Goal: Transaction & Acquisition: Purchase product/service

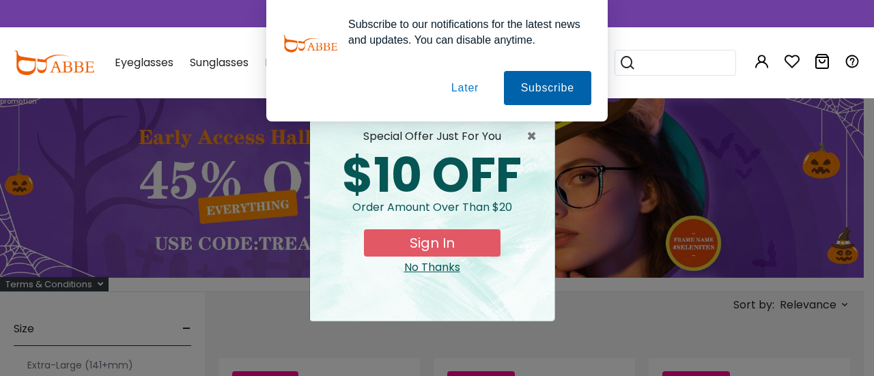
click at [556, 89] on button "Subscribe" at bounding box center [547, 88] width 87 height 34
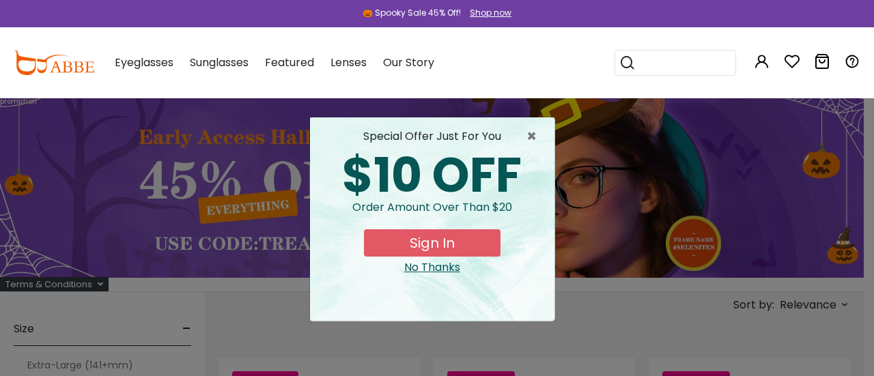
click at [437, 238] on button "Sign In" at bounding box center [432, 242] width 137 height 27
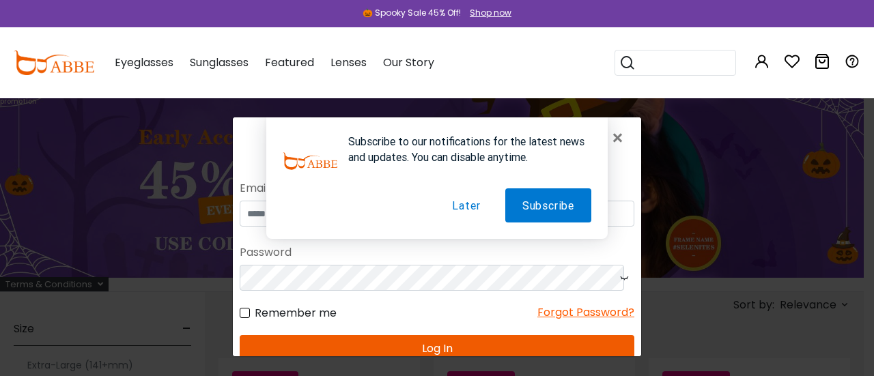
click at [465, 207] on button "Later" at bounding box center [466, 205] width 62 height 34
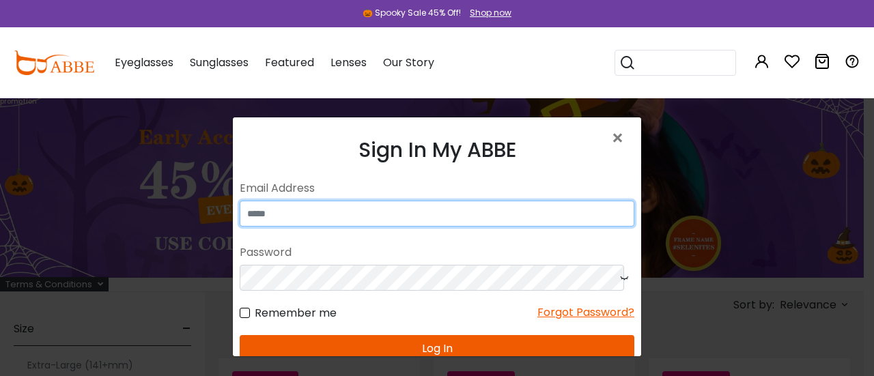
click at [466, 207] on input "email" at bounding box center [437, 214] width 395 height 26
type input "**********"
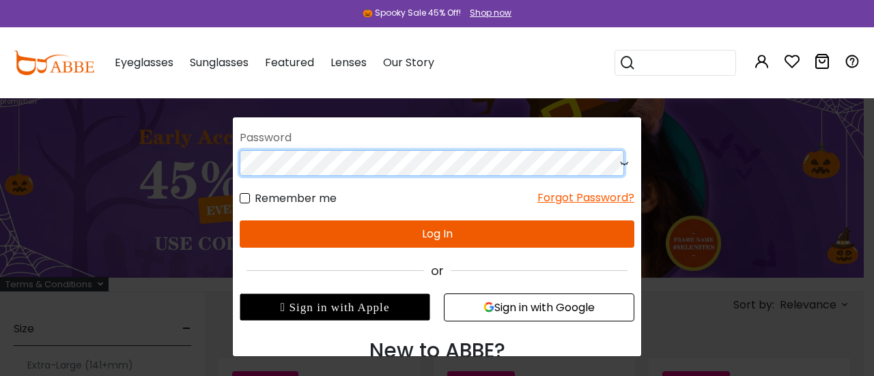
scroll to position [161, 0]
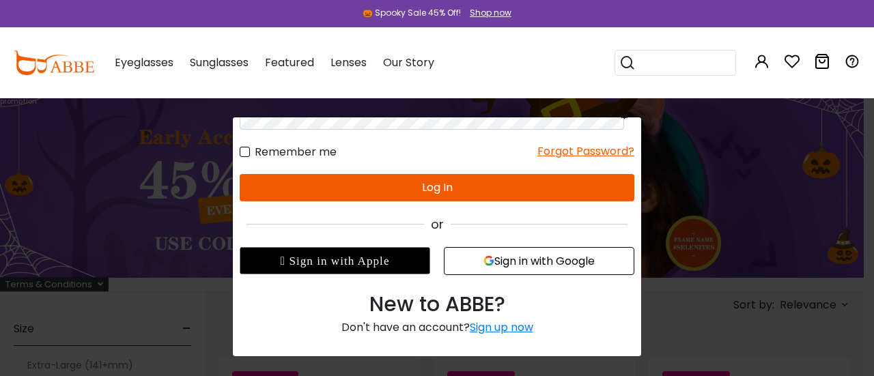
click at [509, 261] on button "Sign in with Google" at bounding box center [539, 262] width 190 height 28
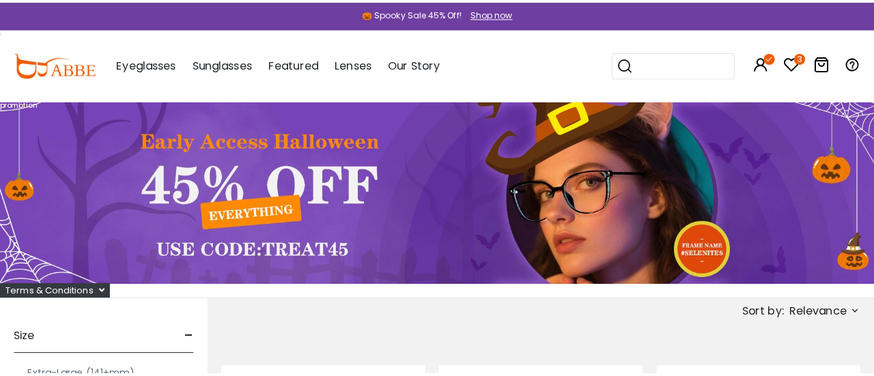
scroll to position [137, 0]
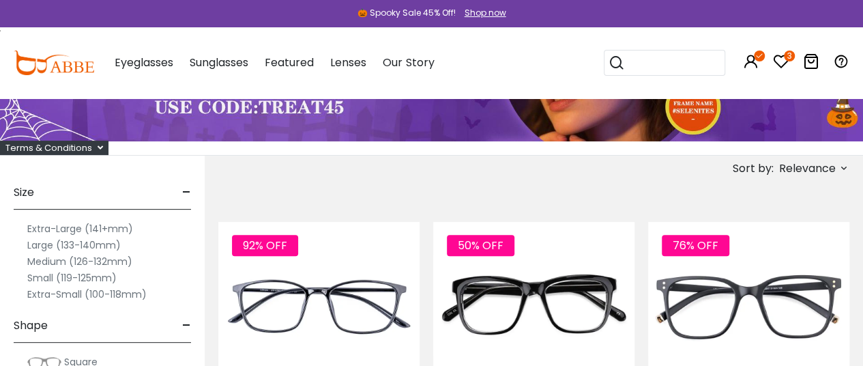
click at [147, 53] on div "Eyeglasses Women's Eyeglasses Men's Eyeglasses Kids' Eyeglasses All Eyeglasses …" at bounding box center [144, 63] width 59 height 68
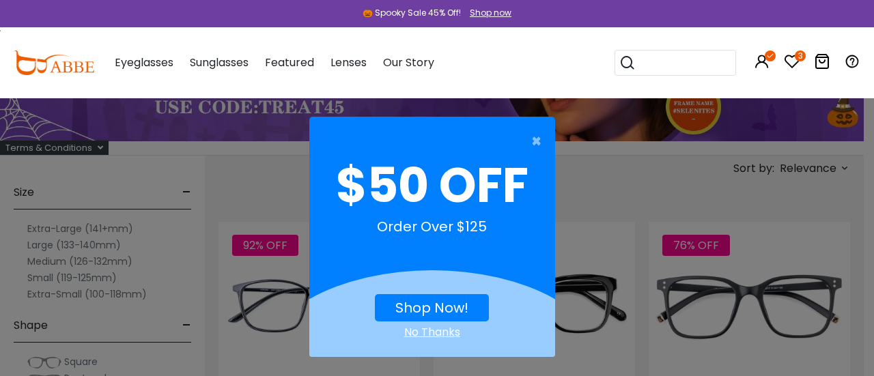
click at [423, 302] on link "Shop Now!" at bounding box center [431, 307] width 73 height 19
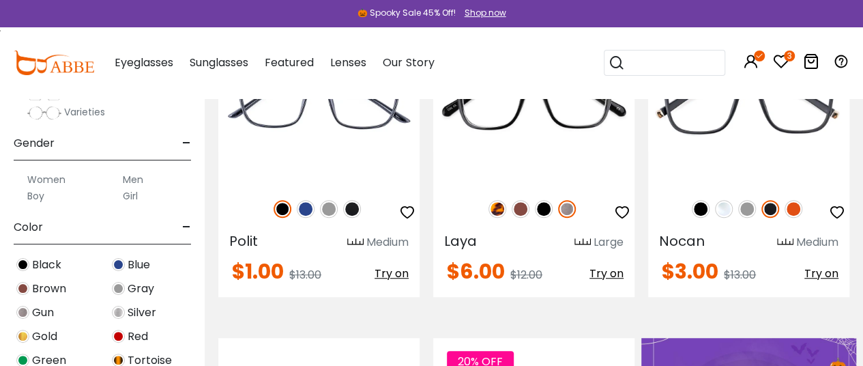
scroll to position [273, 0]
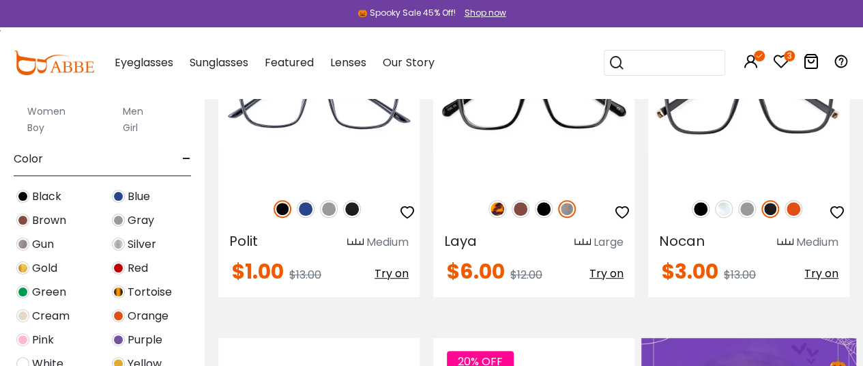
click at [128, 111] on label "Men" at bounding box center [133, 111] width 20 height 16
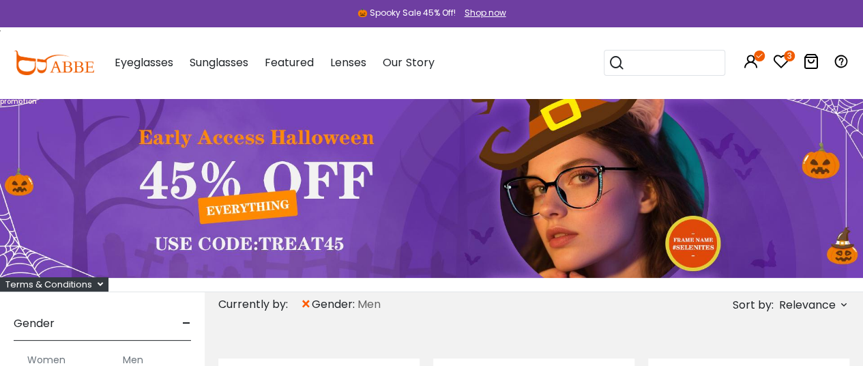
click at [819, 301] on span "Relevance" at bounding box center [808, 305] width 57 height 25
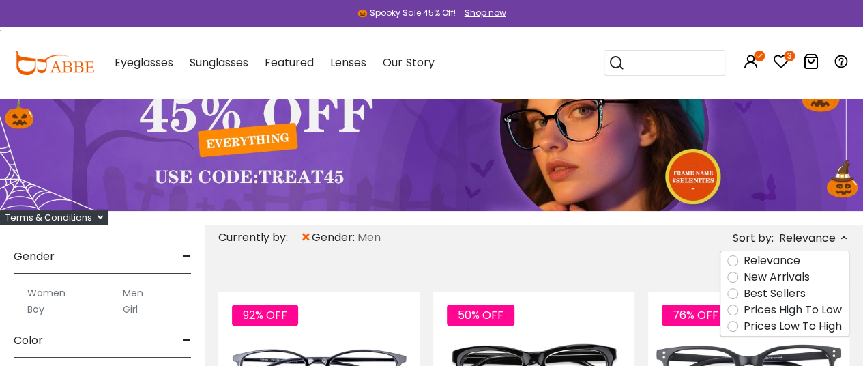
scroll to position [137, 0]
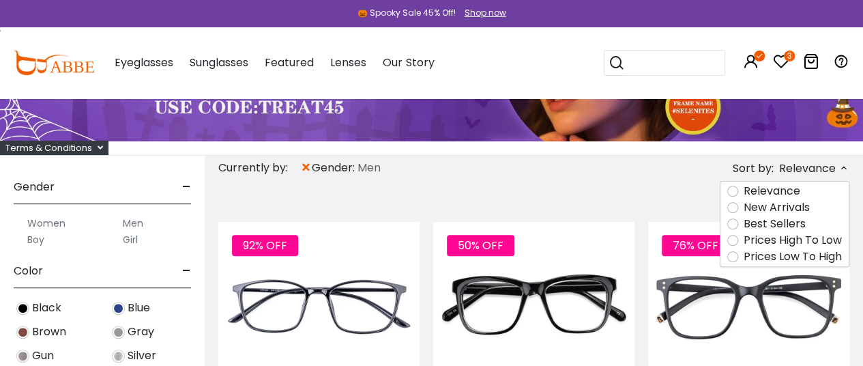
click at [744, 240] on label "Prices High To Low" at bounding box center [793, 240] width 98 height 16
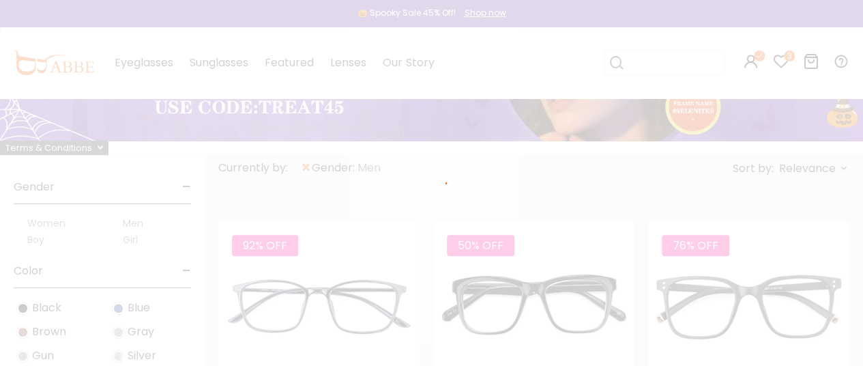
scroll to position [87, 0]
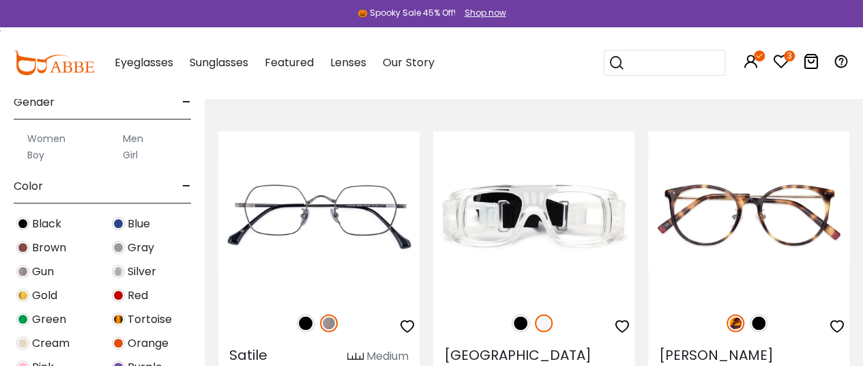
scroll to position [546, 0]
